Goal: Task Accomplishment & Management: Manage account settings

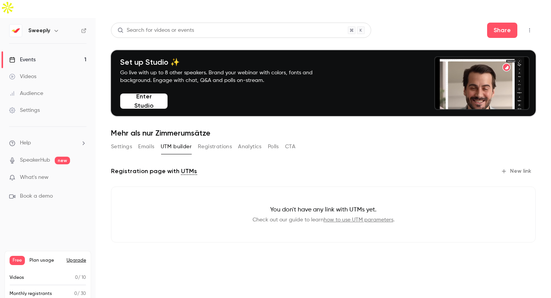
click at [30, 106] on div "Settings" at bounding box center [24, 110] width 31 height 8
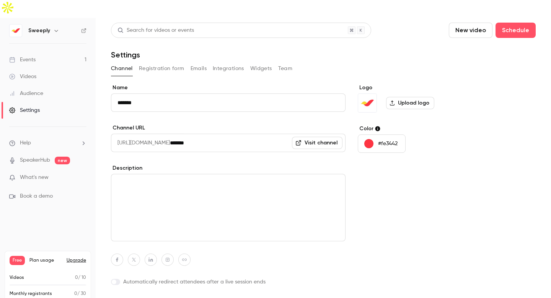
click at [26, 56] on div "Events" at bounding box center [22, 60] width 26 height 8
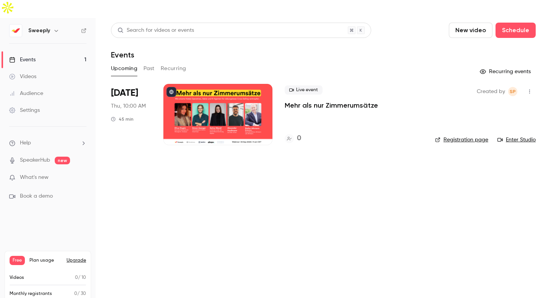
drag, startPoint x: 26, startPoint y: 57, endPoint x: 30, endPoint y: 62, distance: 6.4
click at [27, 73] on div "Videos" at bounding box center [22, 77] width 27 height 8
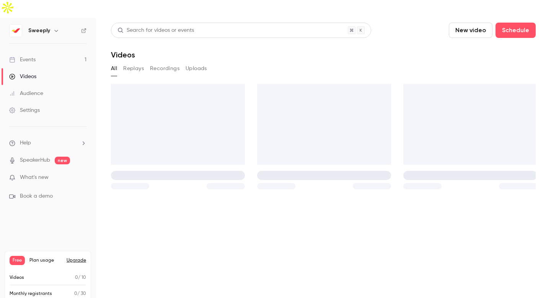
drag, startPoint x: 36, startPoint y: 75, endPoint x: 37, endPoint y: 80, distance: 5.1
click at [36, 90] on div "Audience" at bounding box center [26, 94] width 34 height 8
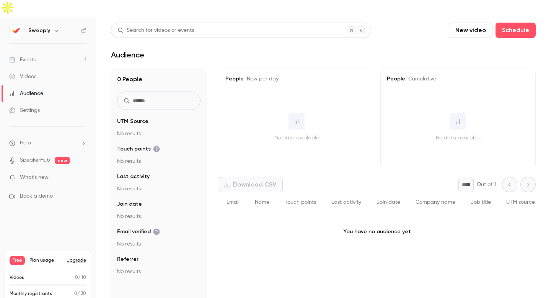
click at [35, 106] on div "Settings" at bounding box center [24, 110] width 31 height 8
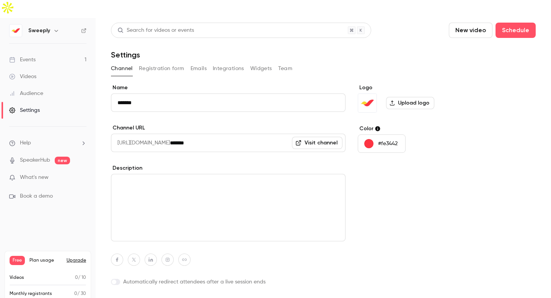
drag, startPoint x: 289, startPoint y: 51, endPoint x: 312, endPoint y: 65, distance: 27.2
click at [289, 62] on button "Team" at bounding box center [285, 68] width 15 height 12
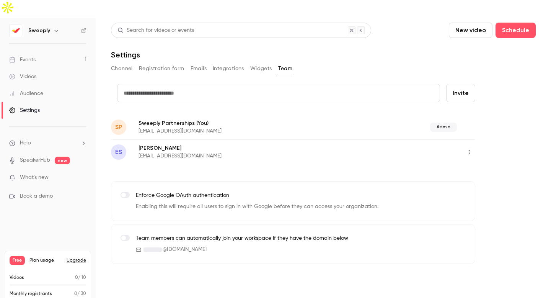
click at [465, 84] on button "Invite" at bounding box center [460, 93] width 29 height 18
click at [284, 84] on input "text" at bounding box center [278, 93] width 323 height 18
paste input "**********"
type input "**********"
click at [383, 62] on div "Channel Registration form Emails Integrations Widgets Team" at bounding box center [323, 68] width 425 height 12
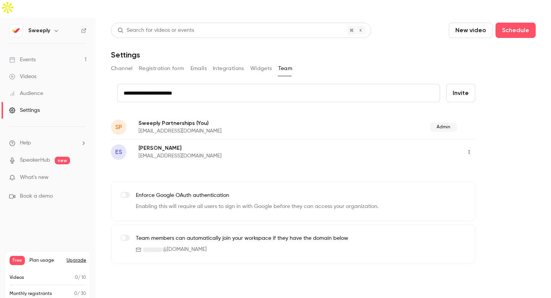
click at [467, 84] on button "Invite" at bounding box center [460, 93] width 29 height 18
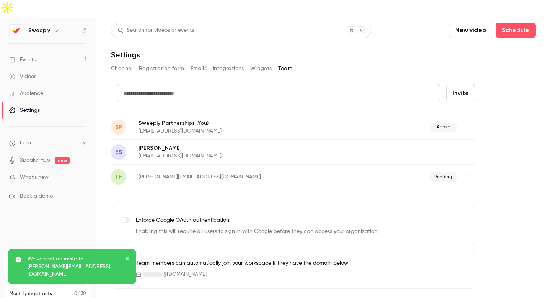
click at [467, 174] on icon "button" at bounding box center [469, 176] width 6 height 5
click at [345, 175] on div at bounding box center [275, 149] width 551 height 298
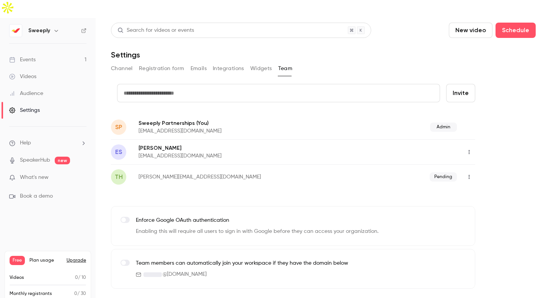
click at [473, 146] on button "button" at bounding box center [469, 152] width 12 height 12
click at [375, 133] on div at bounding box center [275, 149] width 551 height 298
click at [166, 62] on button "Registration form" at bounding box center [162, 68] width 46 height 12
